Goal: Information Seeking & Learning: Find contact information

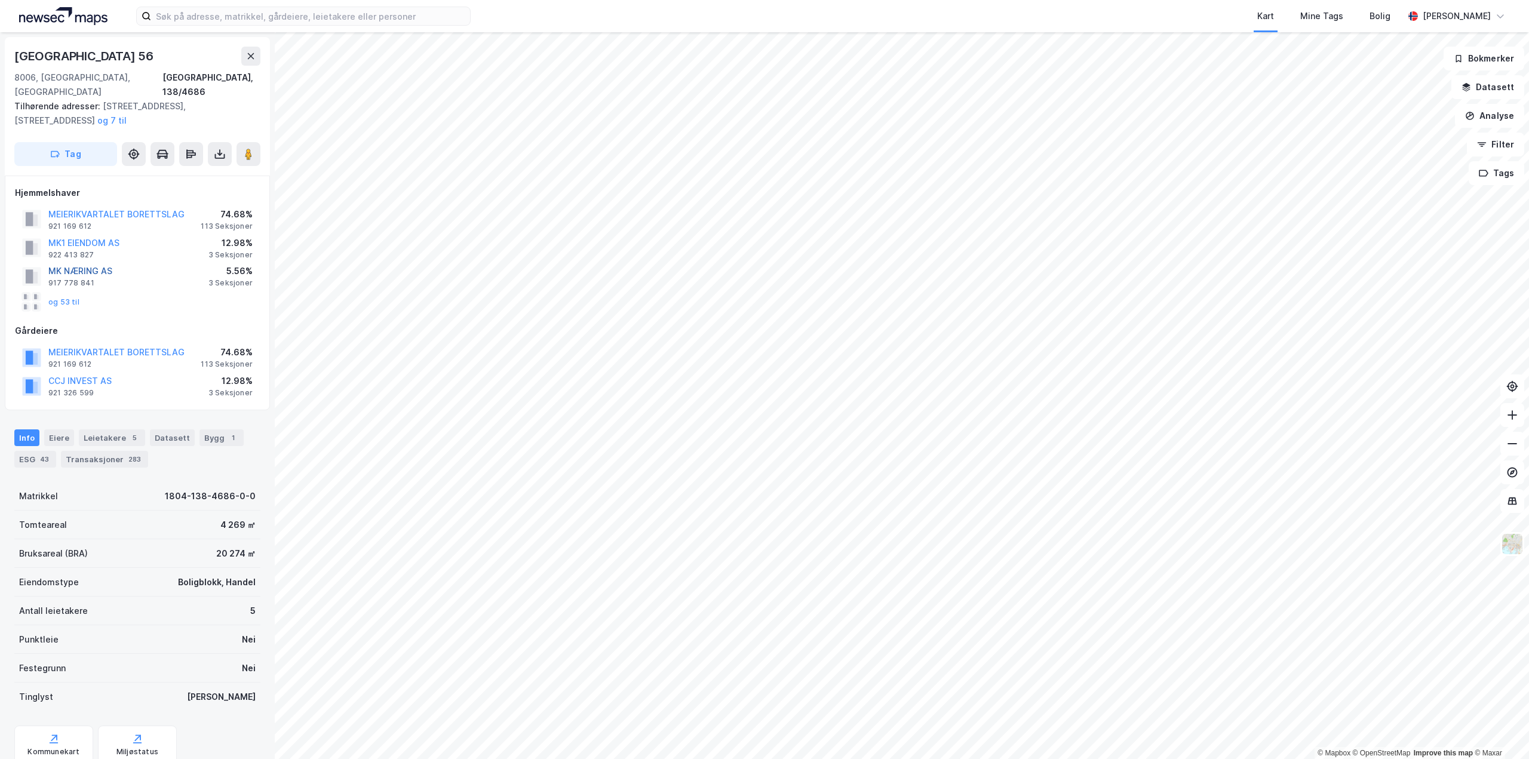
click at [0, 0] on button "MK NÆRING AS" at bounding box center [0, 0] width 0 height 0
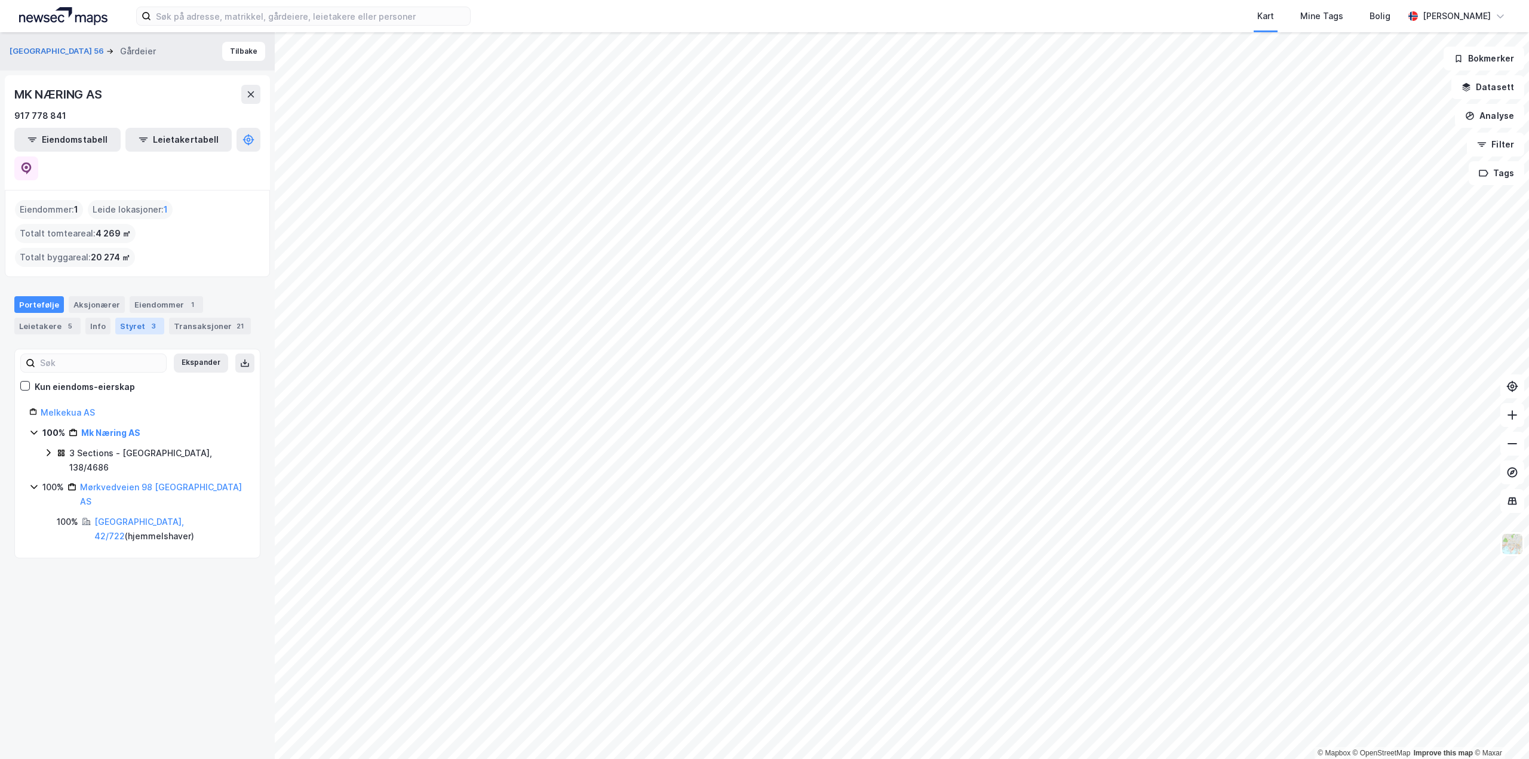
click at [141, 318] on div "Styret 3" at bounding box center [139, 326] width 49 height 17
